Goal: Task Accomplishment & Management: Use online tool/utility

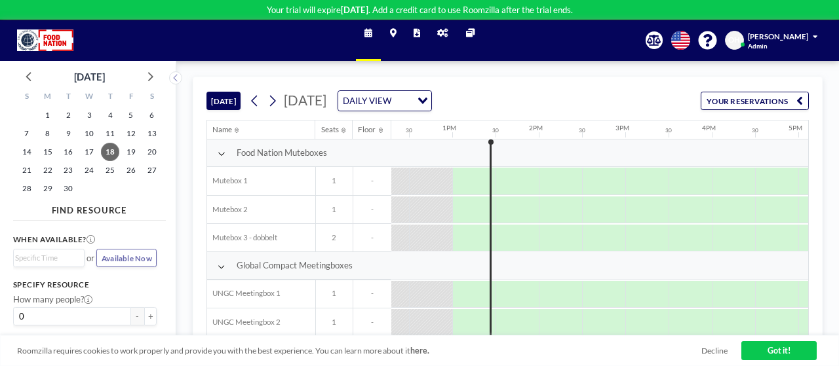
scroll to position [0, 1065]
click at [444, 32] on icon at bounding box center [442, 33] width 11 height 9
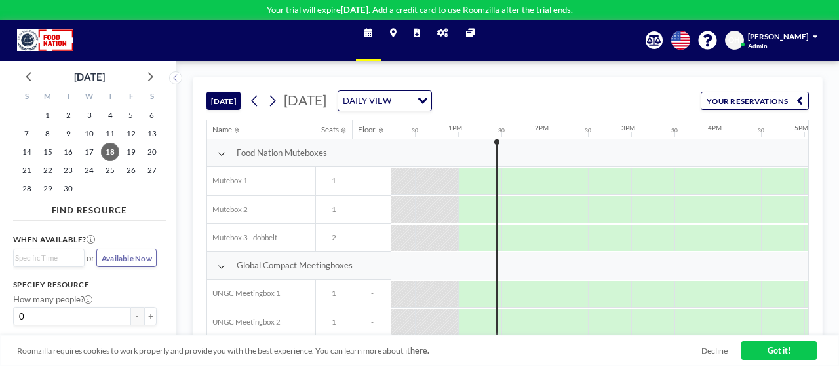
scroll to position [0, 1065]
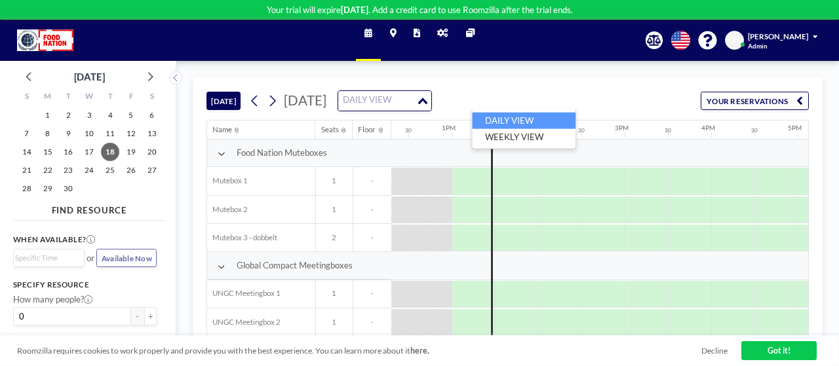
click at [417, 98] on div "DAILY VIEW" at bounding box center [377, 99] width 79 height 17
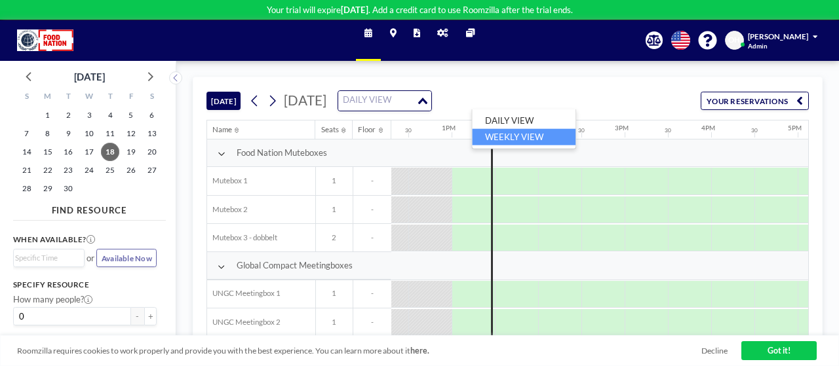
click at [502, 130] on li "WEEKLY VIEW" at bounding box center [524, 137] width 104 height 16
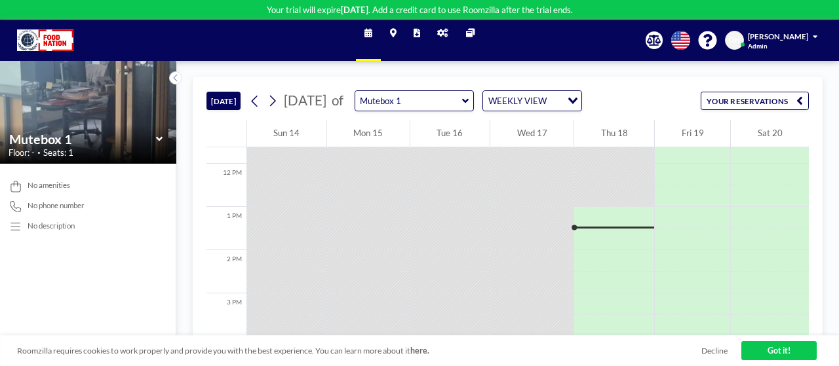
scroll to position [510, 0]
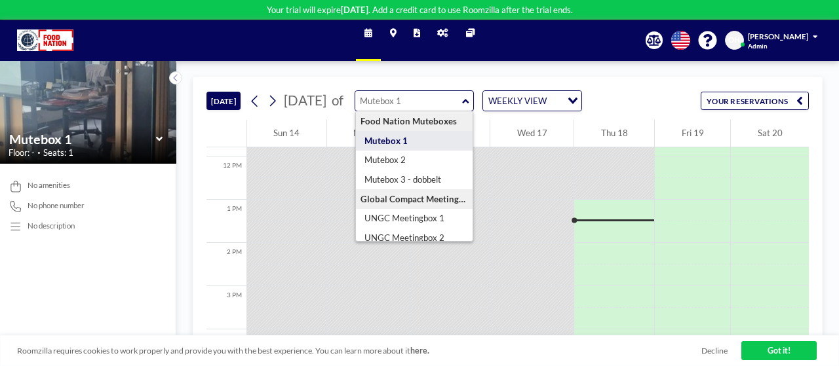
click at [462, 107] on input "text" at bounding box center [408, 101] width 107 height 20
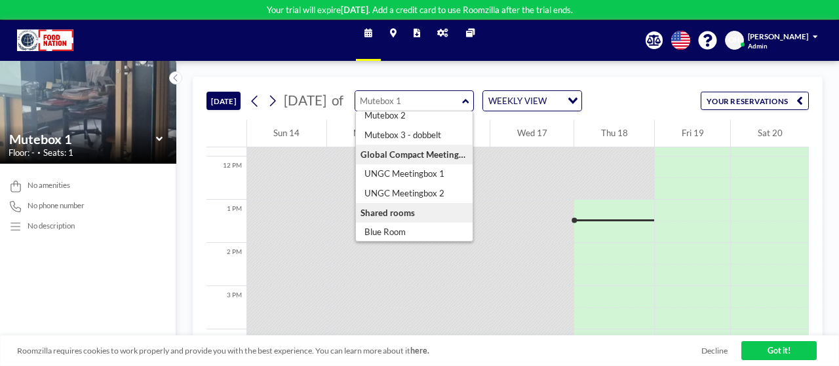
scroll to position [71, 0]
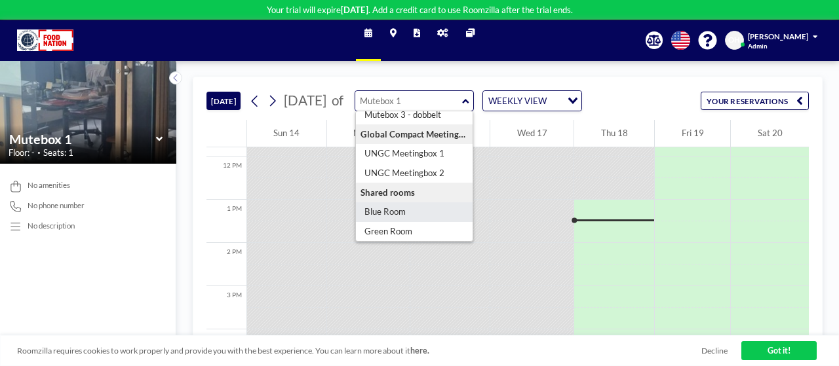
type input "Blue Room"
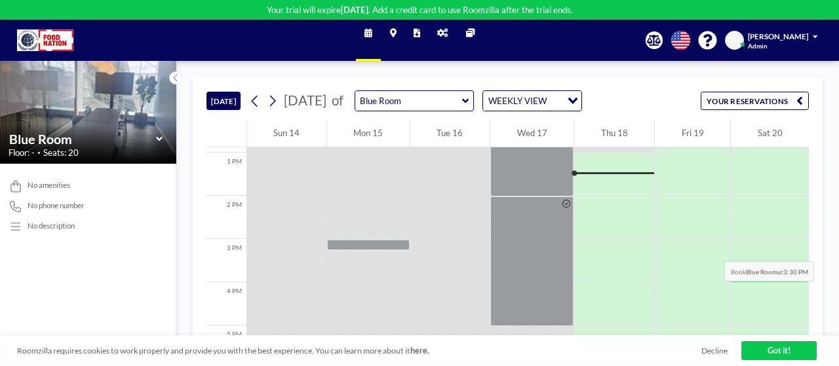
scroll to position [562, 0]
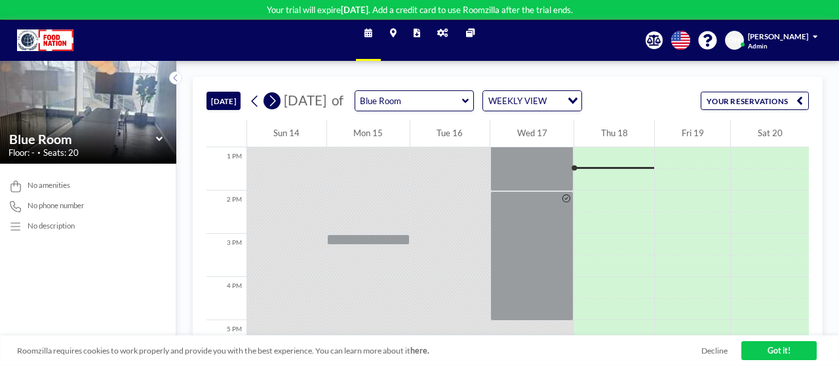
click at [273, 104] on icon at bounding box center [272, 101] width 6 height 11
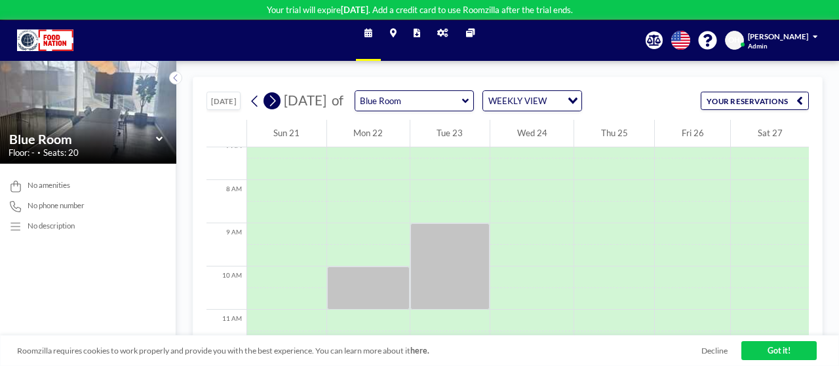
scroll to position [319, 0]
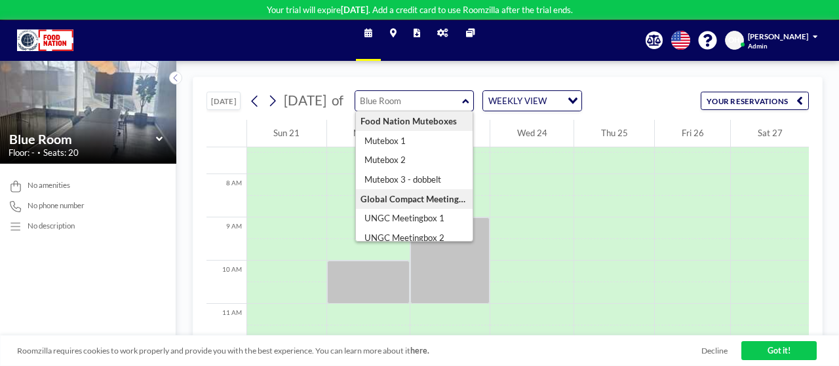
click at [462, 99] on input "text" at bounding box center [408, 101] width 107 height 20
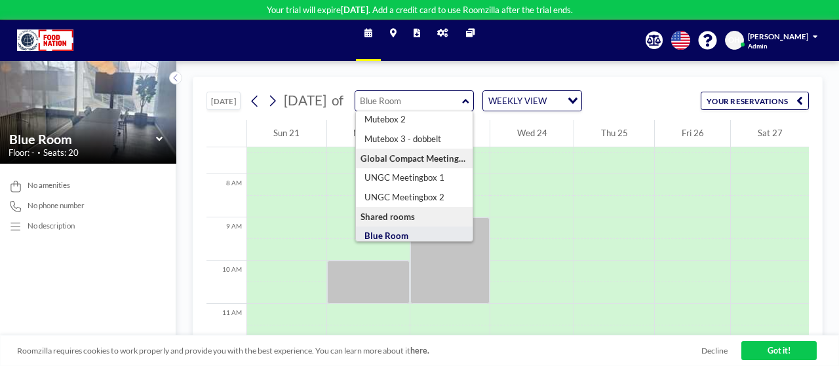
scroll to position [71, 0]
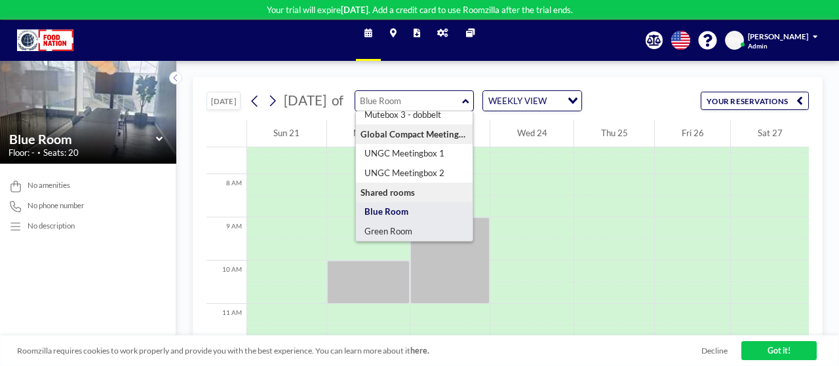
type input "Green Room"
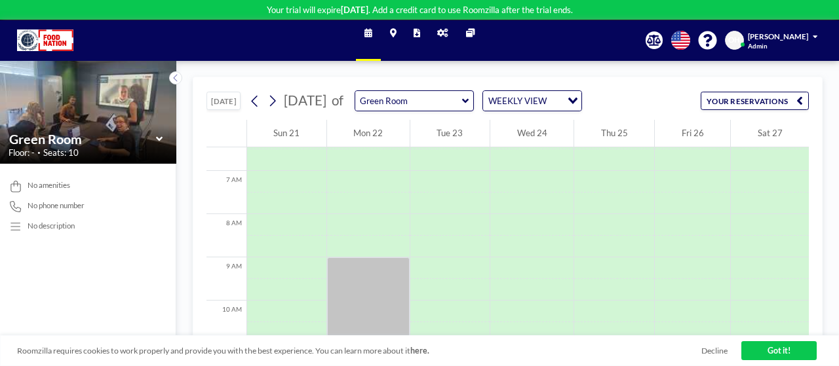
scroll to position [319, 0]
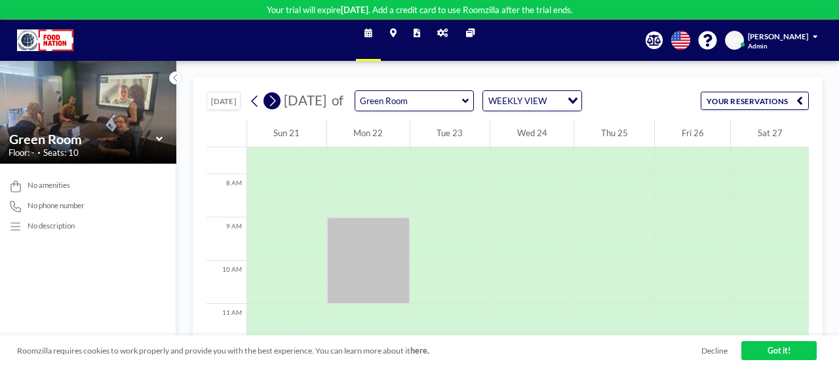
click at [273, 102] on icon at bounding box center [272, 101] width 10 height 16
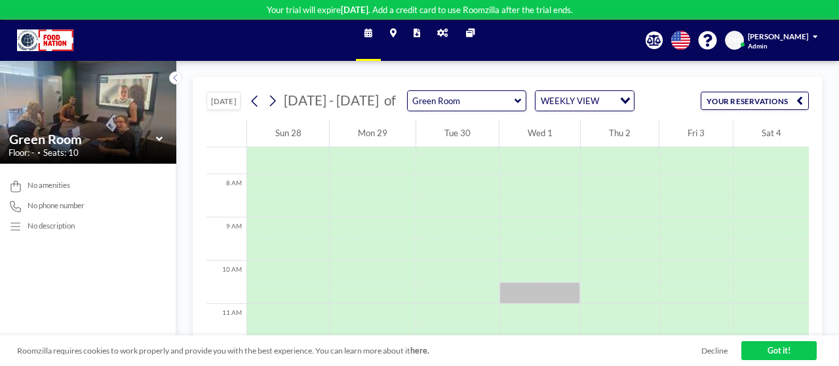
click at [447, 39] on link "Admin panel" at bounding box center [442, 40] width 28 height 41
